Goal: Find contact information: Find contact information

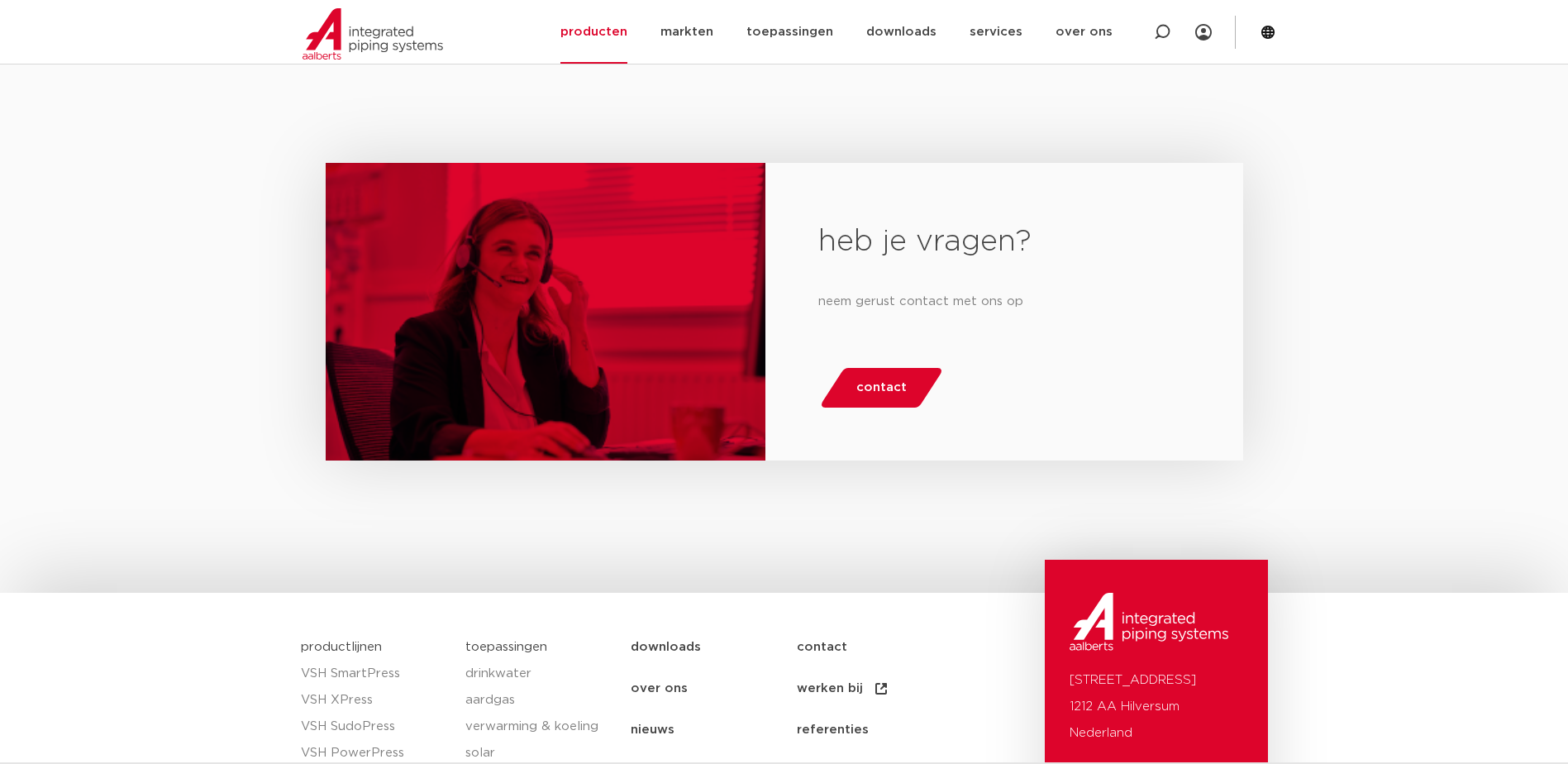
scroll to position [1819, 0]
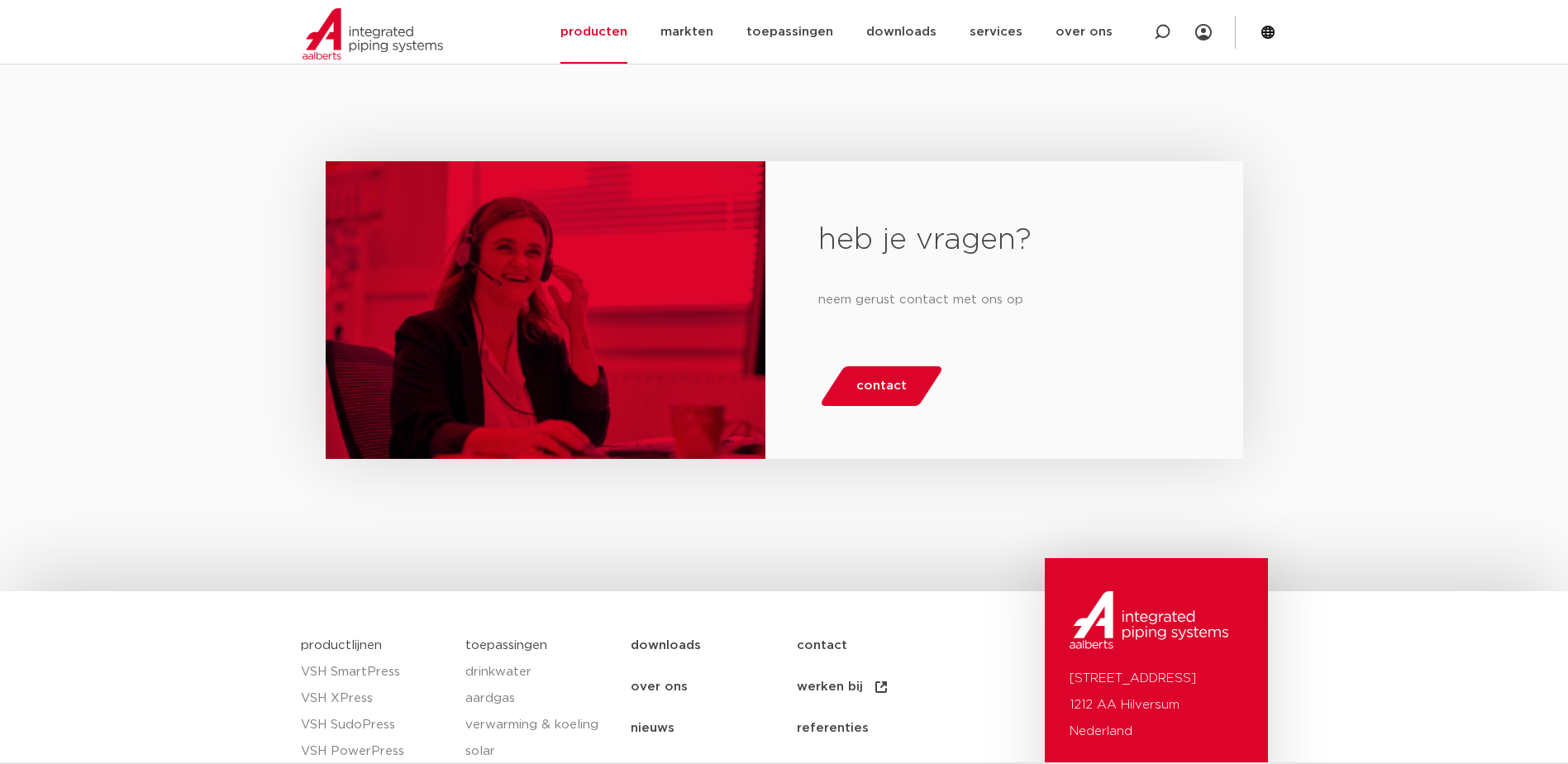
click at [885, 376] on span "contact" at bounding box center [881, 385] width 50 height 26
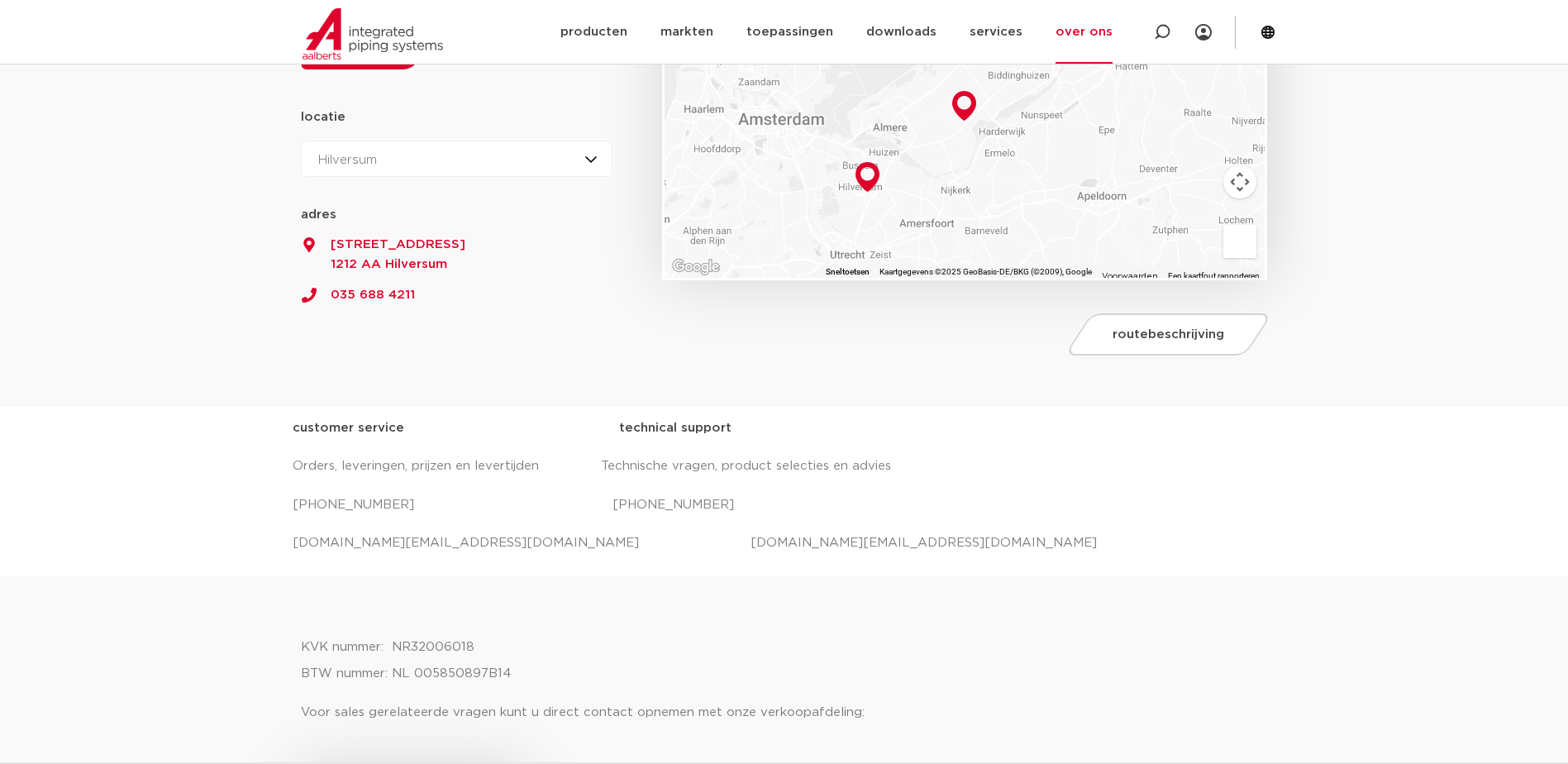
scroll to position [413, 0]
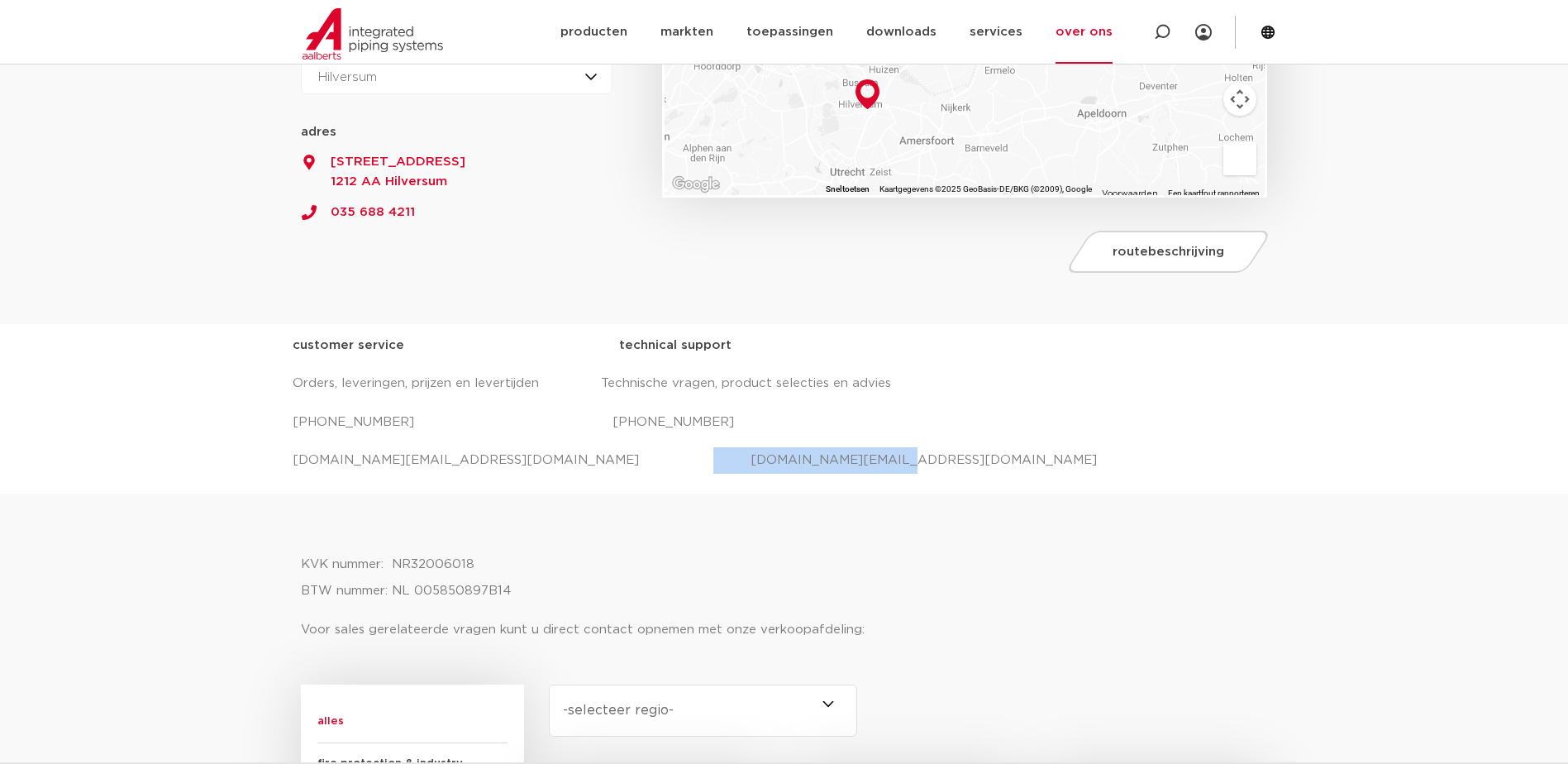
drag, startPoint x: 600, startPoint y: 462, endPoint x: 783, endPoint y: 458, distance: 183.0
click at [783, 458] on p "salessupport.nl@aalberts-ips.com projecten.nl@aalberts-ips.com" at bounding box center [784, 460] width 984 height 26
copy p "projecten.nl@aalberts-ips.com"
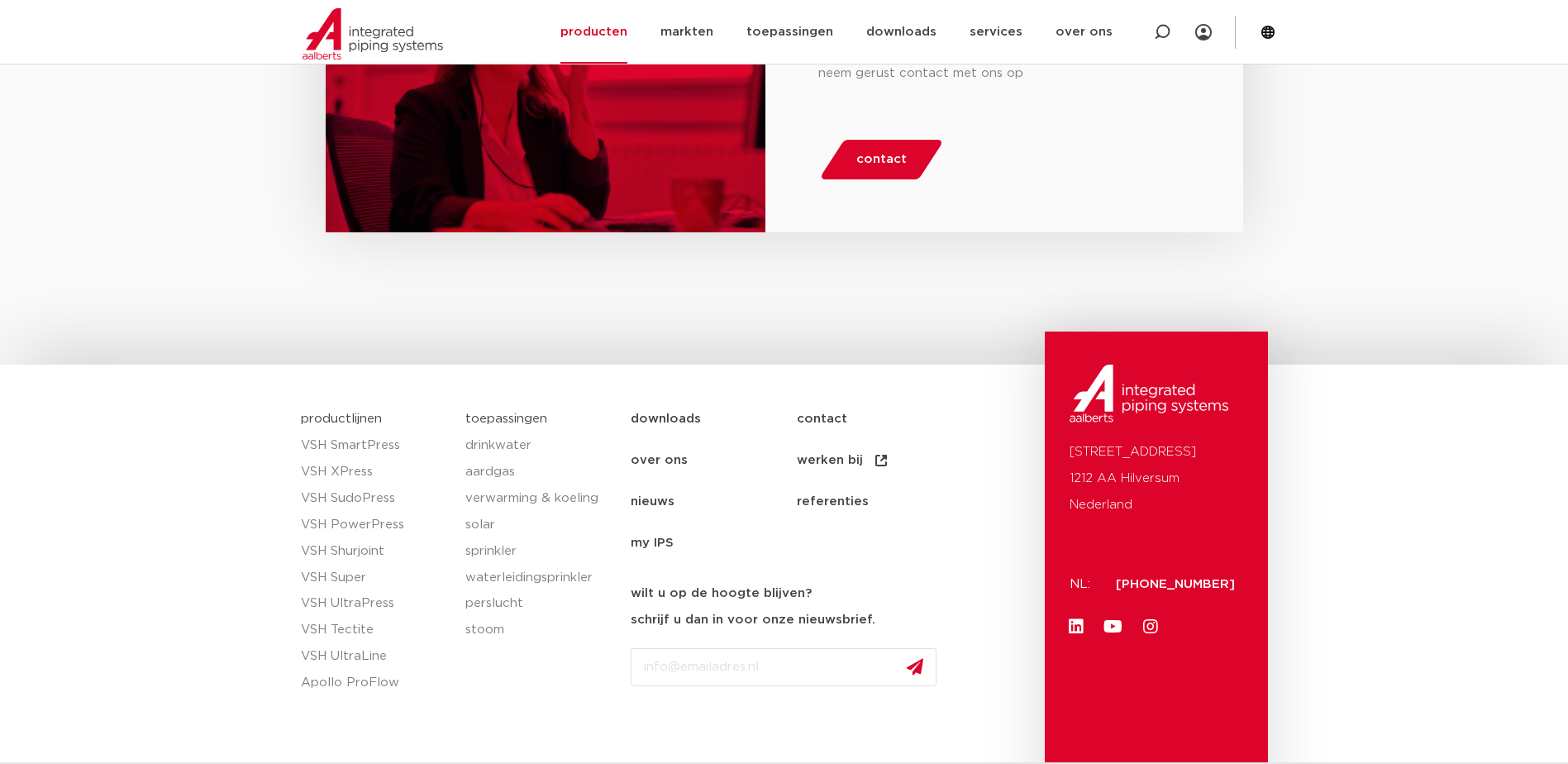
scroll to position [1581, 0]
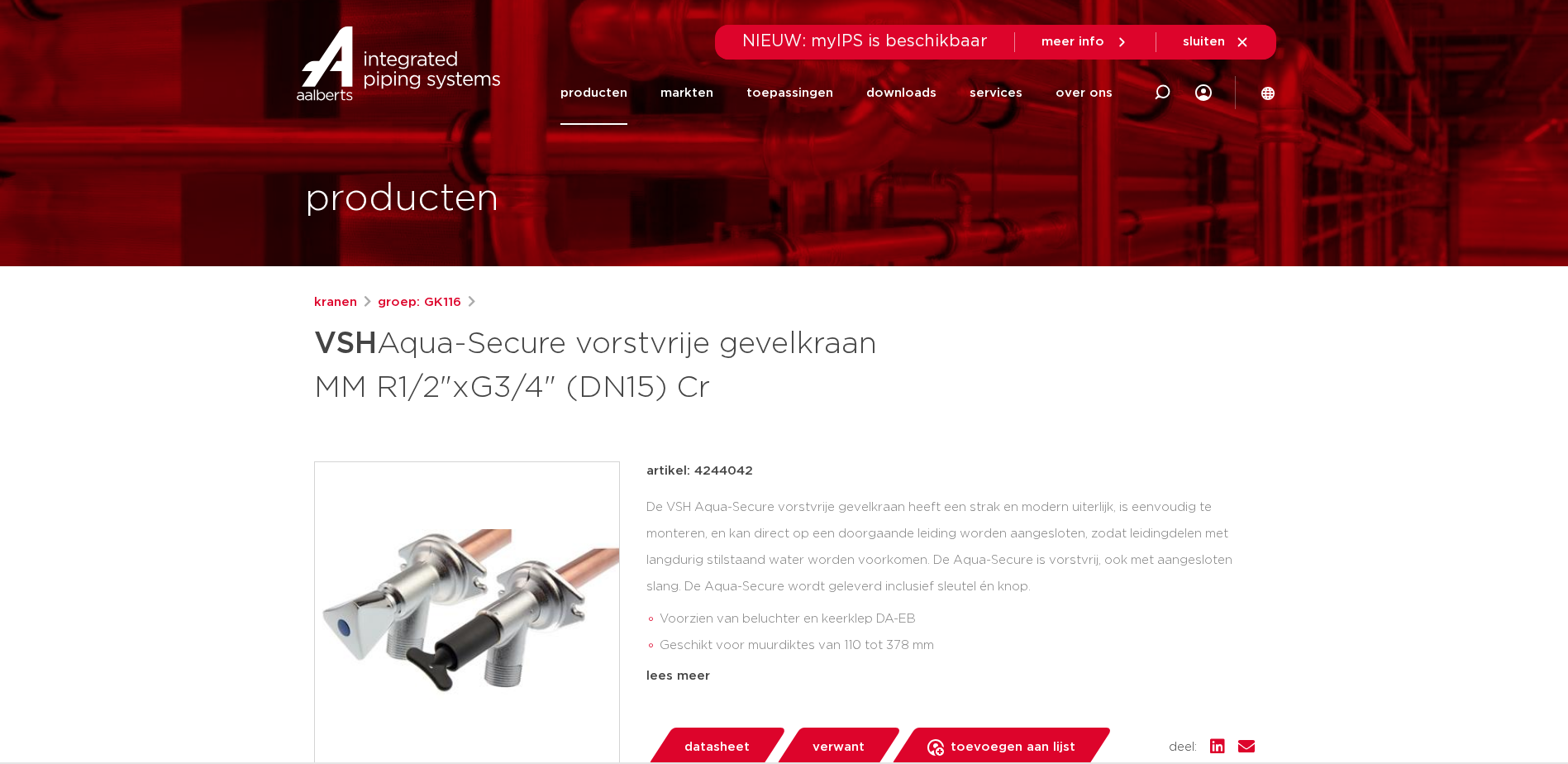
scroll to position [83, 0]
